Goal: Task Accomplishment & Management: Use online tool/utility

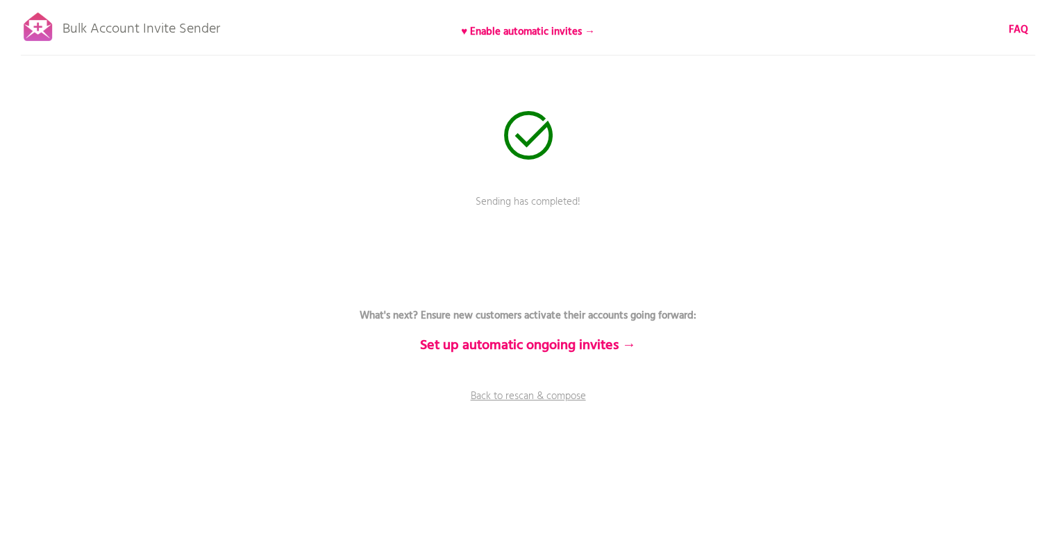
click at [504, 208] on p "Sending has completed!" at bounding box center [528, 211] width 417 height 35
click at [524, 391] on link "Back to rescan & compose" at bounding box center [528, 406] width 417 height 35
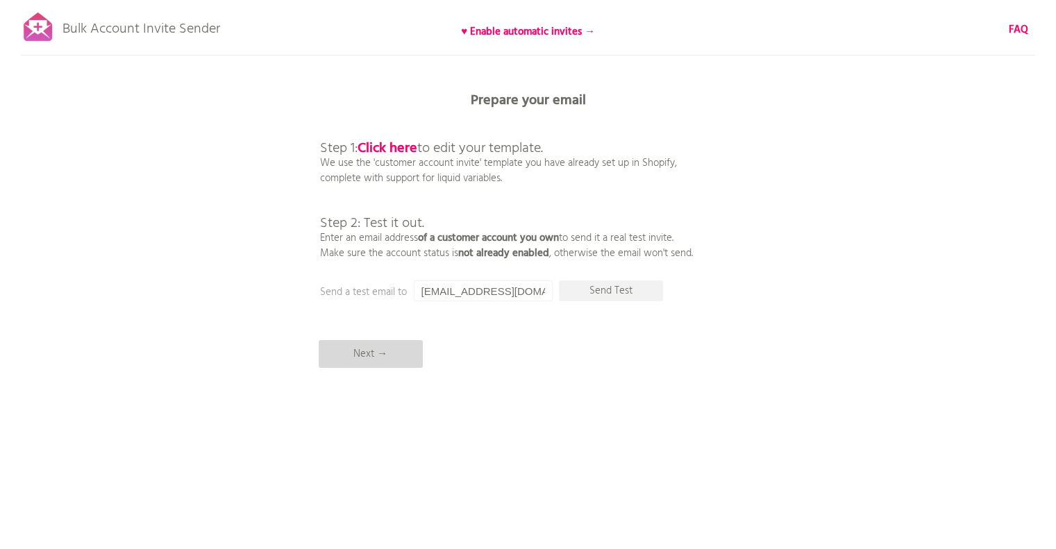
click at [388, 362] on p "Next →" at bounding box center [371, 354] width 104 height 28
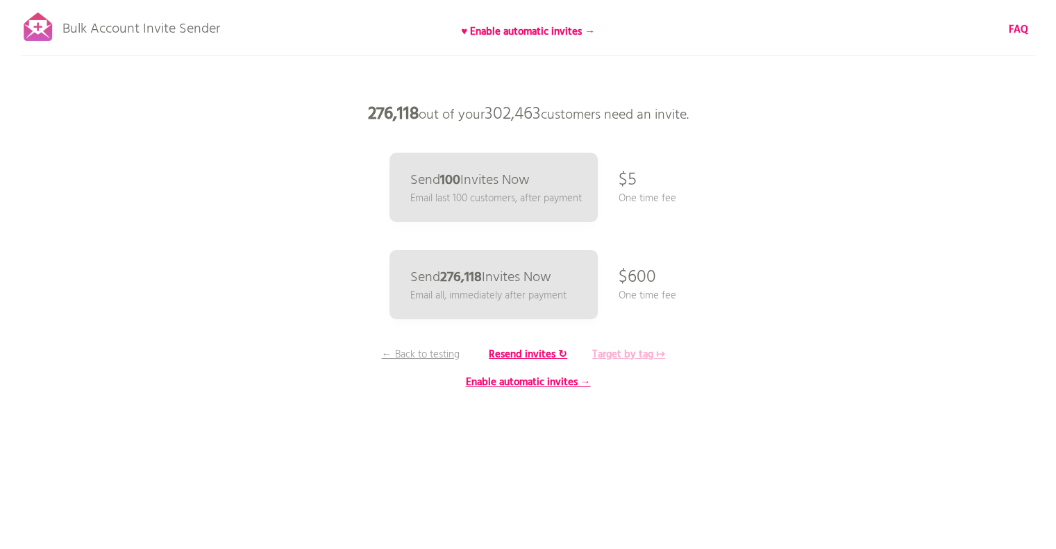
click at [638, 352] on b "Target by tag ↦" at bounding box center [628, 354] width 73 height 17
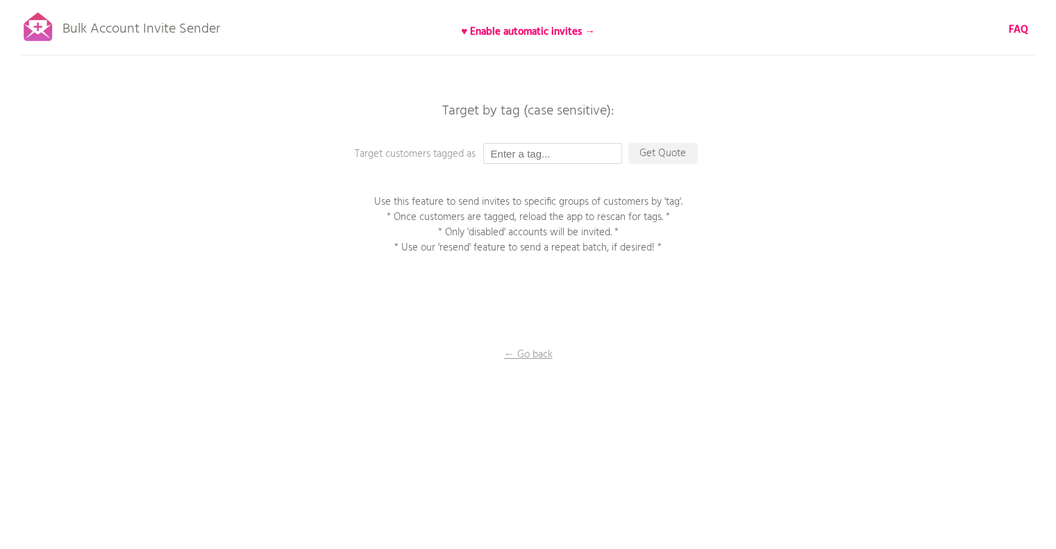
click at [574, 150] on input "text" at bounding box center [552, 153] width 139 height 21
type input "Import V2"
click at [666, 148] on p "Get Quote" at bounding box center [662, 153] width 69 height 21
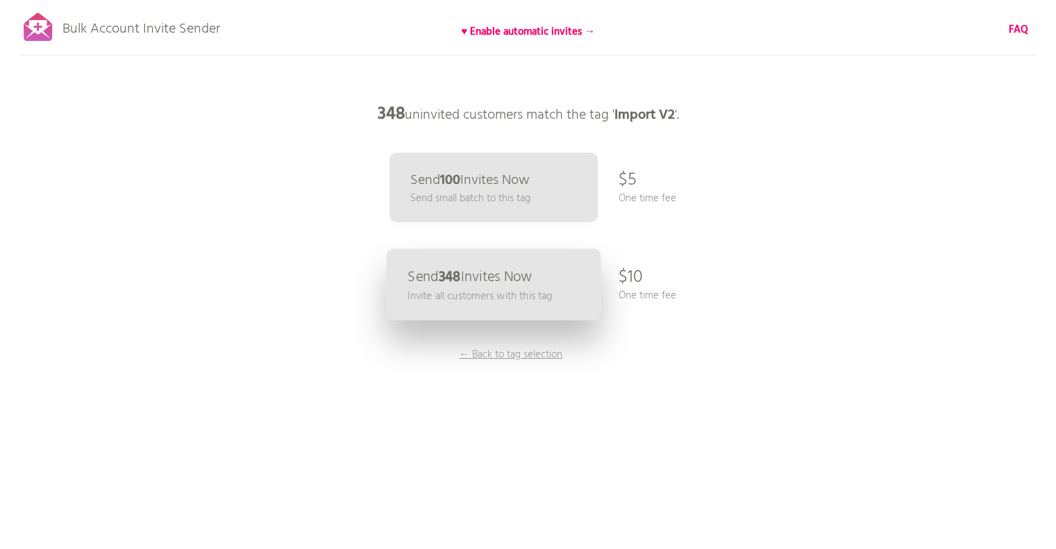
click at [514, 285] on p "Send 348 Invites Now" at bounding box center [470, 277] width 124 height 15
